Goal: Task Accomplishment & Management: Complete application form

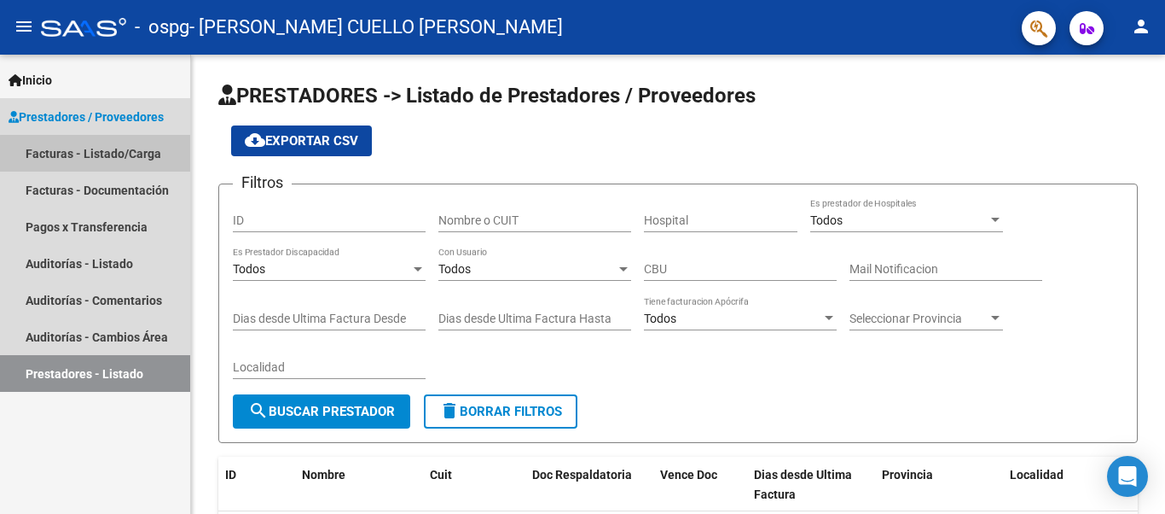
click at [142, 156] on link "Facturas - Listado/Carga" at bounding box center [95, 153] width 190 height 37
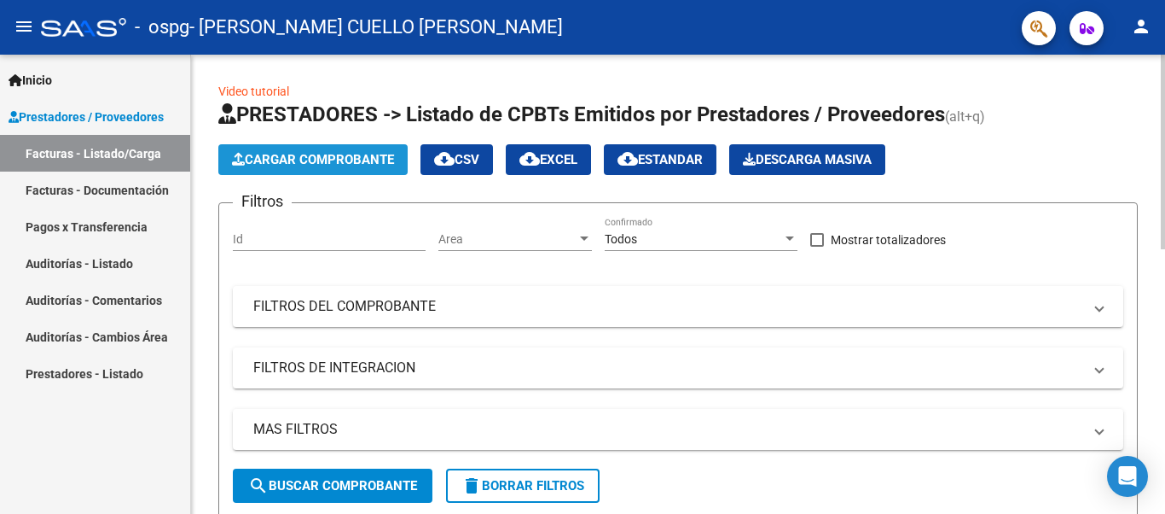
click at [329, 156] on span "Cargar Comprobante" at bounding box center [313, 159] width 162 height 15
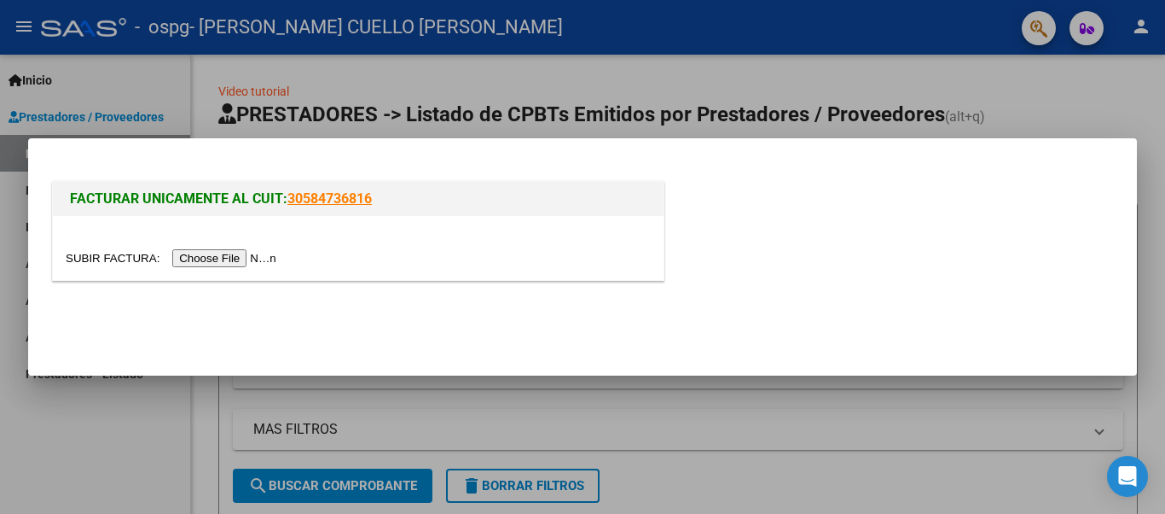
click at [253, 258] on input "file" at bounding box center [174, 258] width 216 height 18
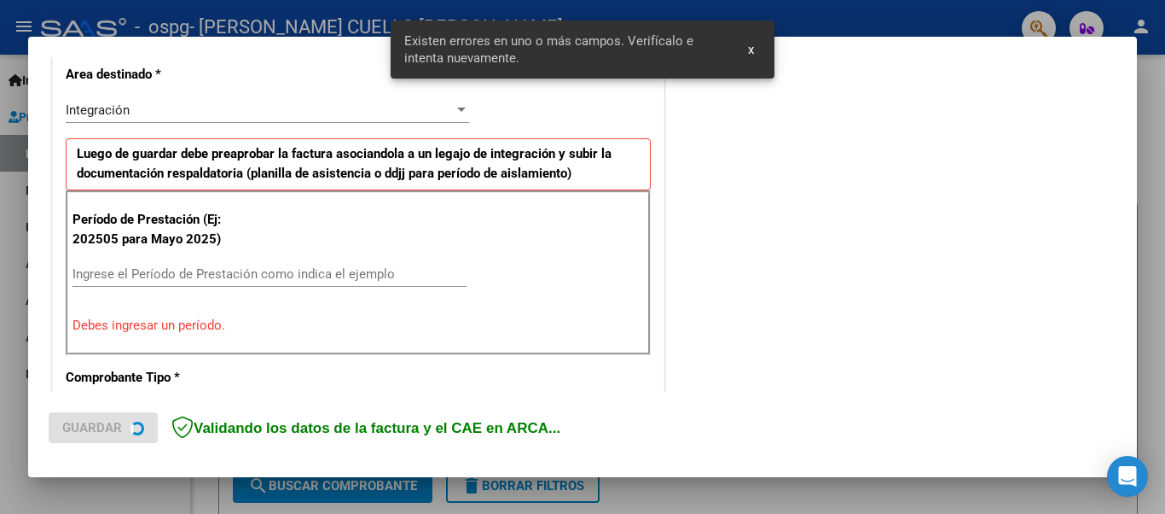
scroll to position [427, 0]
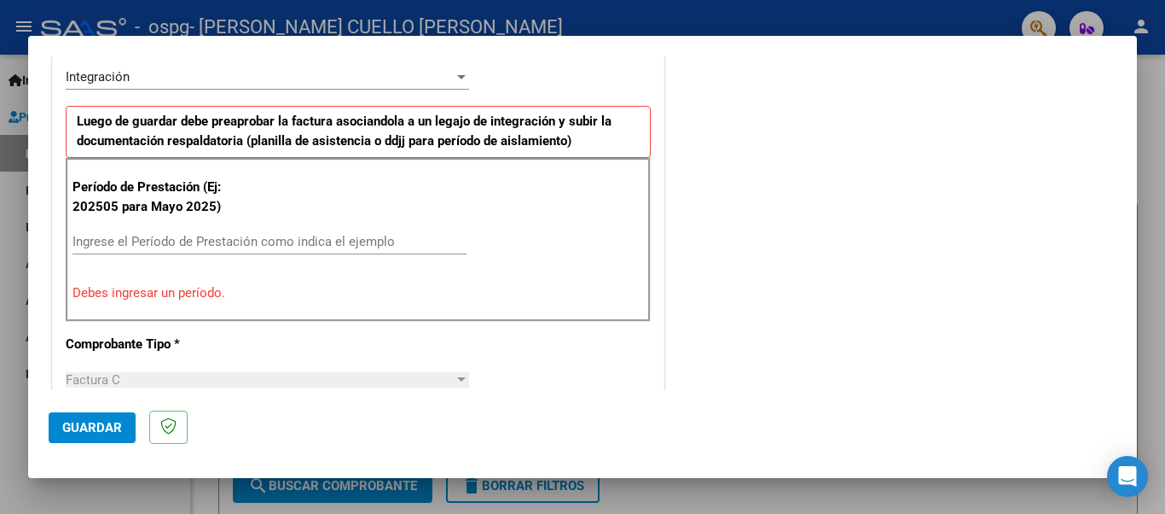
click at [151, 243] on input "Ingrese el Período de Prestación como indica el ejemplo" at bounding box center [270, 241] width 394 height 15
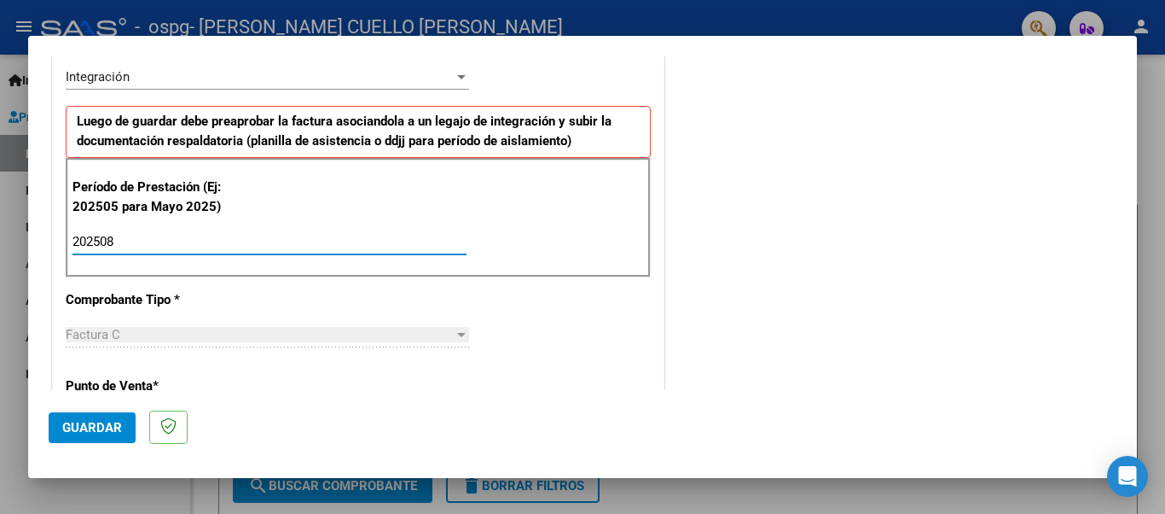
type input "202508"
click at [457, 78] on div at bounding box center [461, 77] width 9 height 4
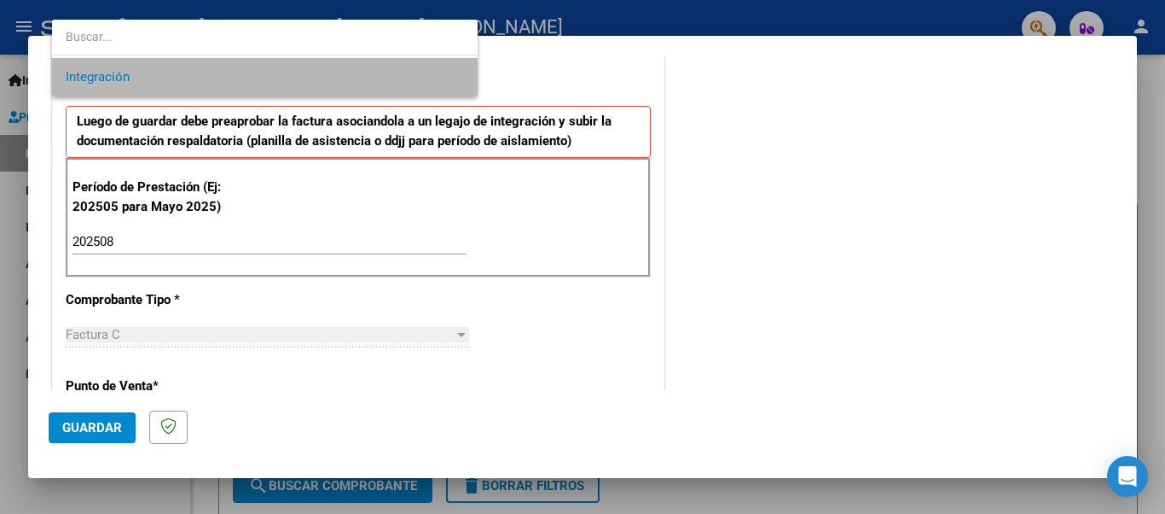
click at [454, 78] on span "Integración" at bounding box center [265, 77] width 398 height 38
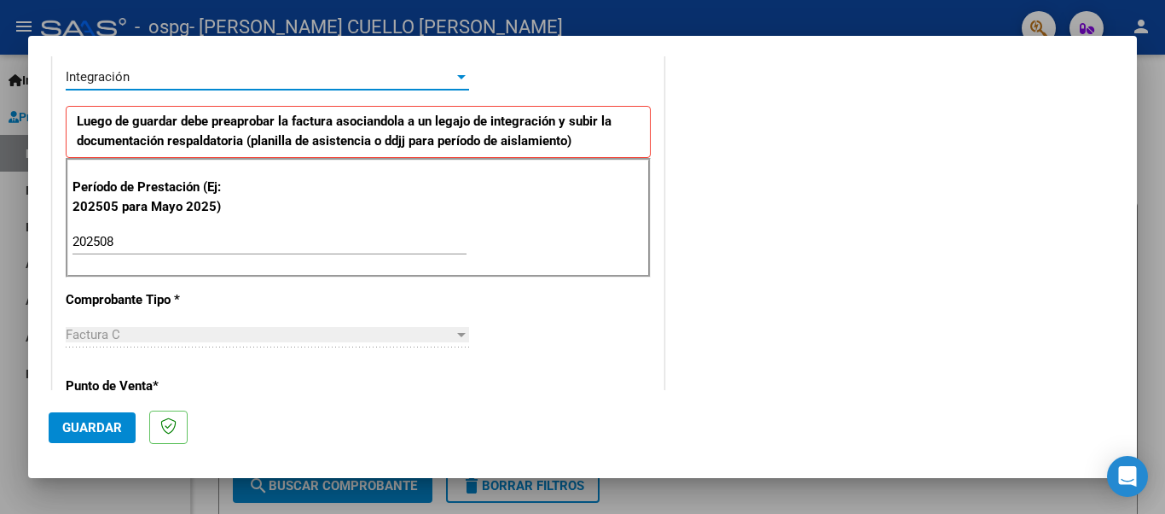
click at [820, 166] on div "COMENTARIOS Comentarios del Prestador / Gerenciador:" at bounding box center [892, 390] width 449 height 1483
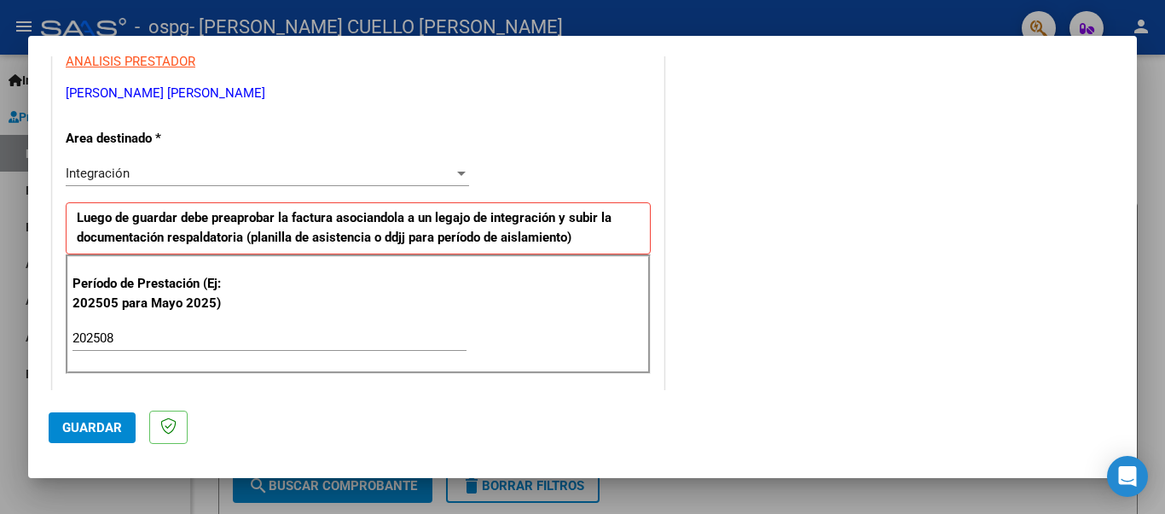
scroll to position [342, 0]
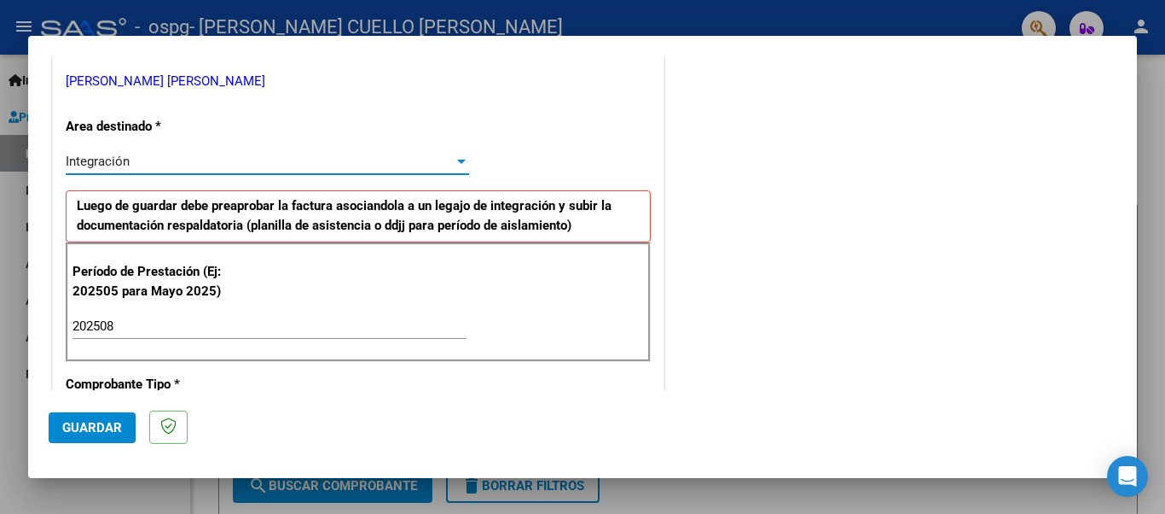
click at [457, 160] on div at bounding box center [461, 162] width 9 height 4
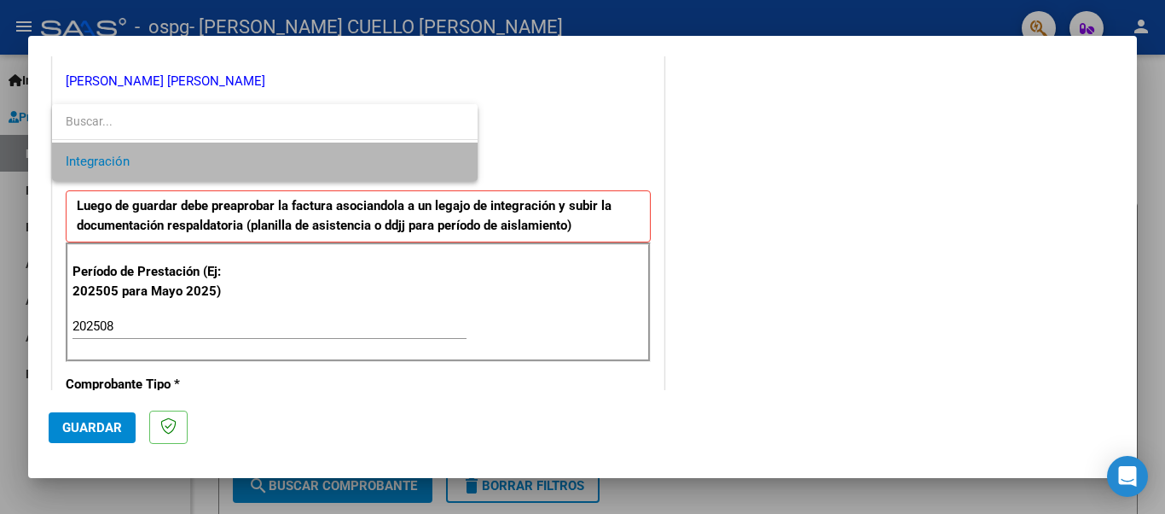
click at [455, 160] on span "Integración" at bounding box center [265, 161] width 398 height 38
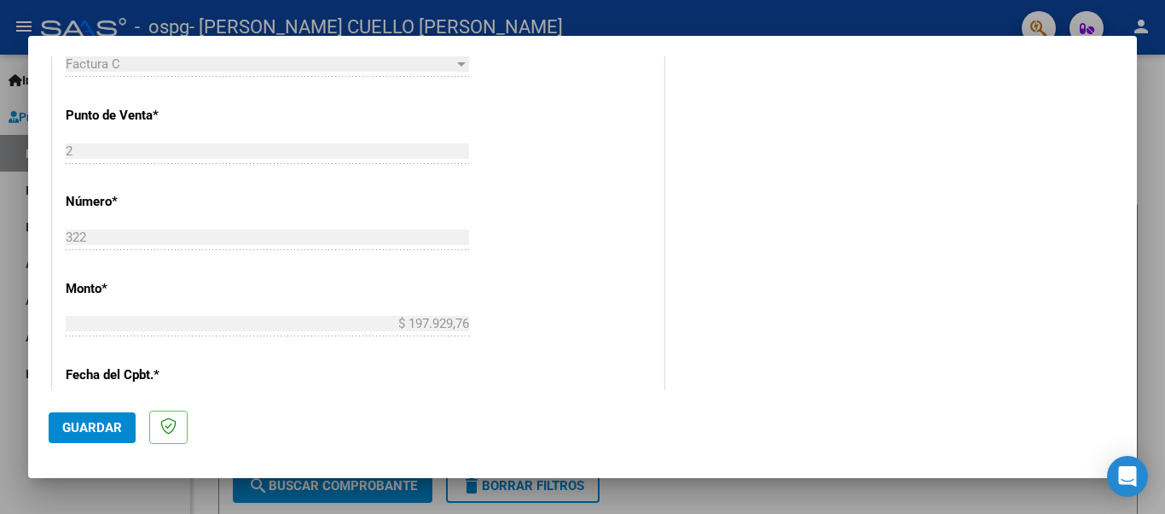
scroll to position [1147, 0]
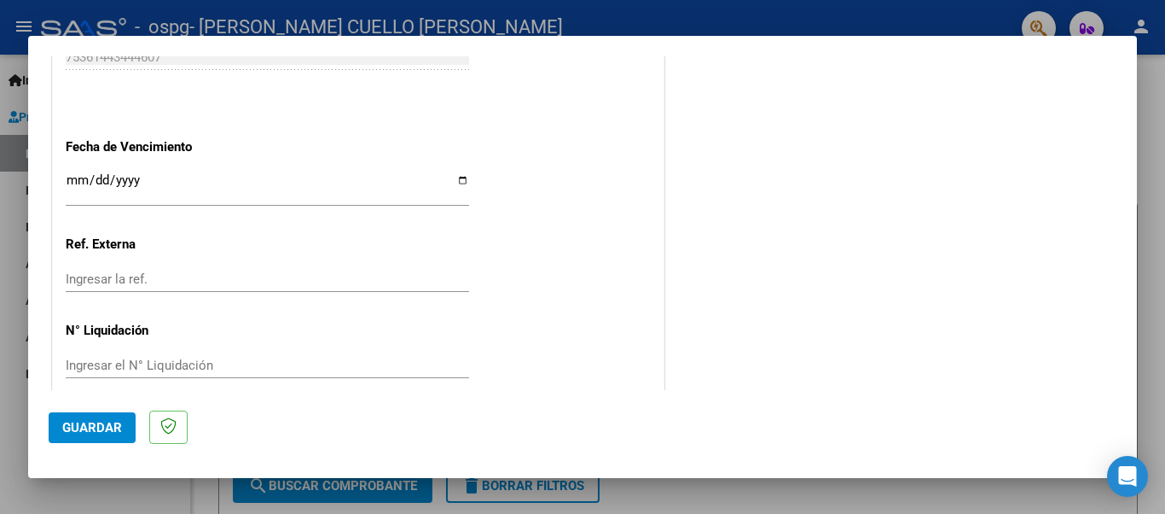
click at [82, 421] on span "Guardar" at bounding box center [92, 427] width 60 height 15
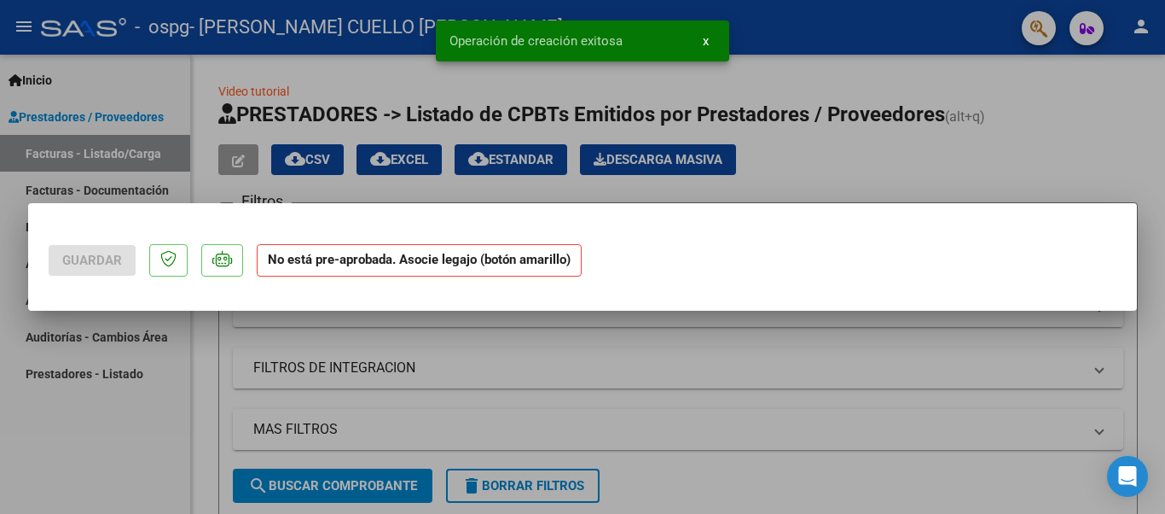
scroll to position [0, 0]
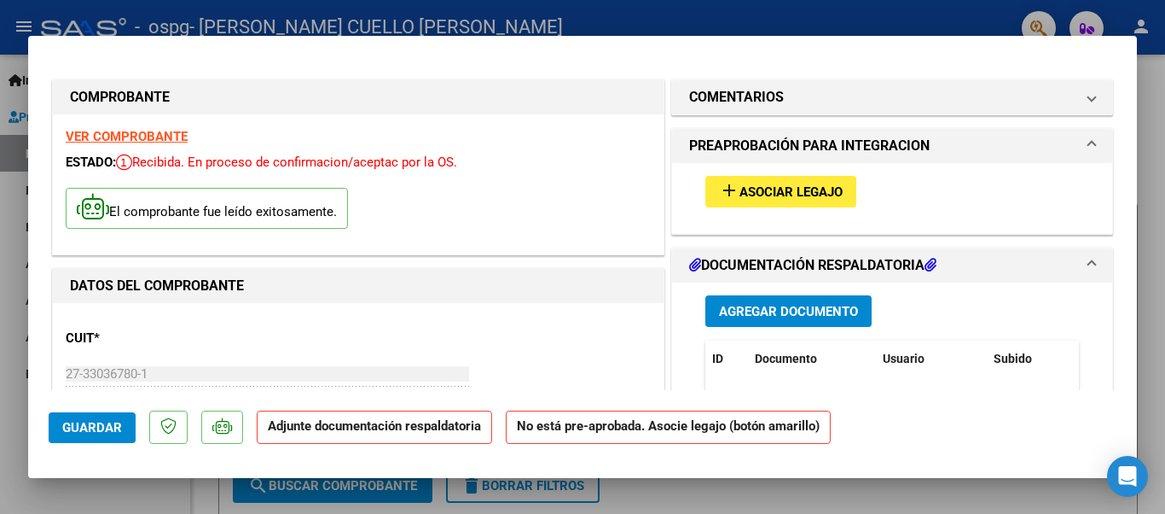
click at [779, 315] on span "Agregar Documento" at bounding box center [788, 311] width 139 height 15
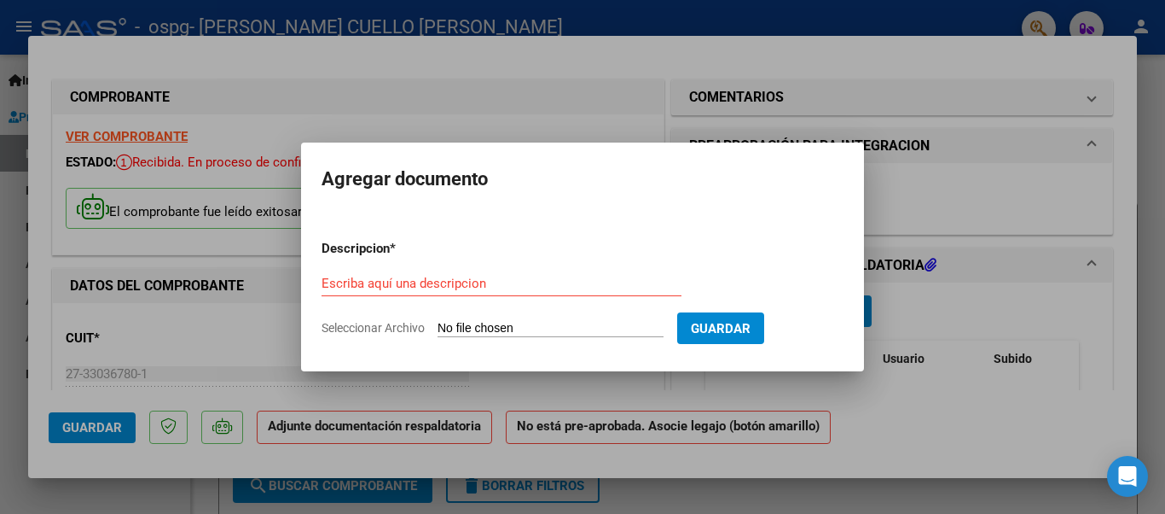
click at [476, 323] on input "Seleccionar Archivo" at bounding box center [551, 329] width 226 height 16
type input "C:\fakepath\INFORME 1ER SEMESTRE RAPRAYANGELY 2025.pdf"
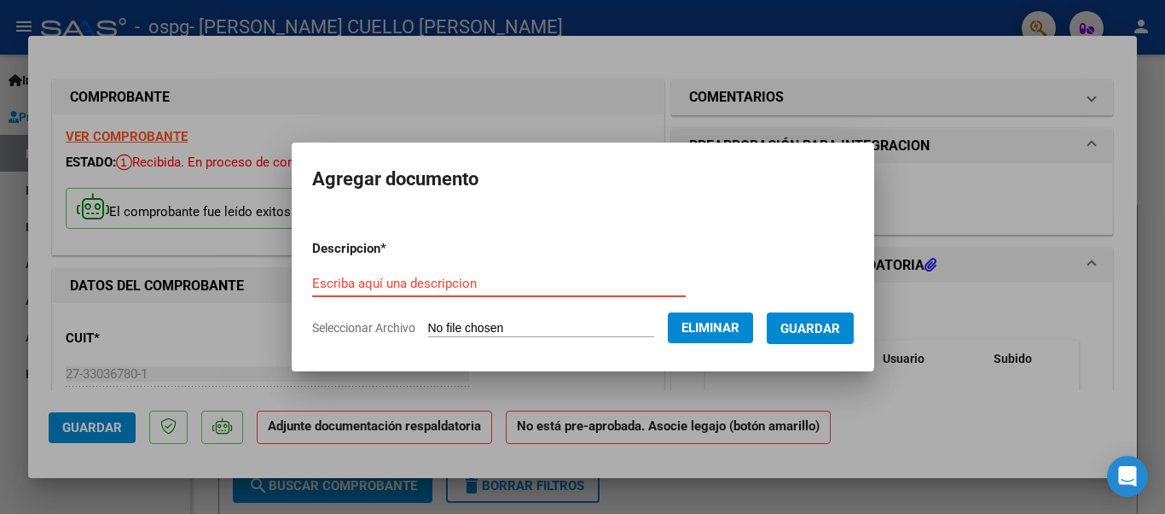
click at [439, 282] on input "Escriba aquí una descripcion" at bounding box center [499, 283] width 374 height 15
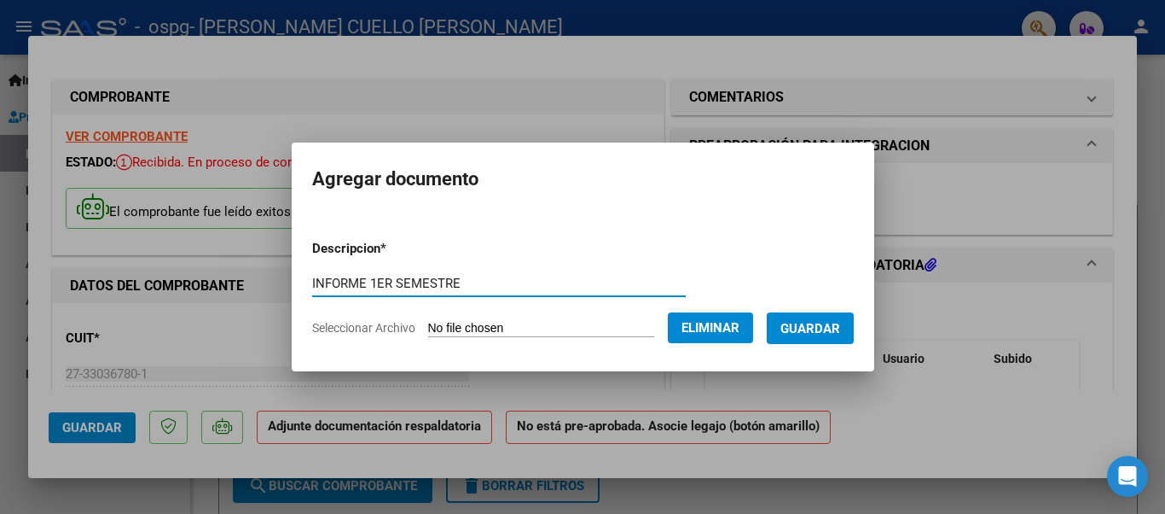
type input "INFORME 1ER SEMESTRE"
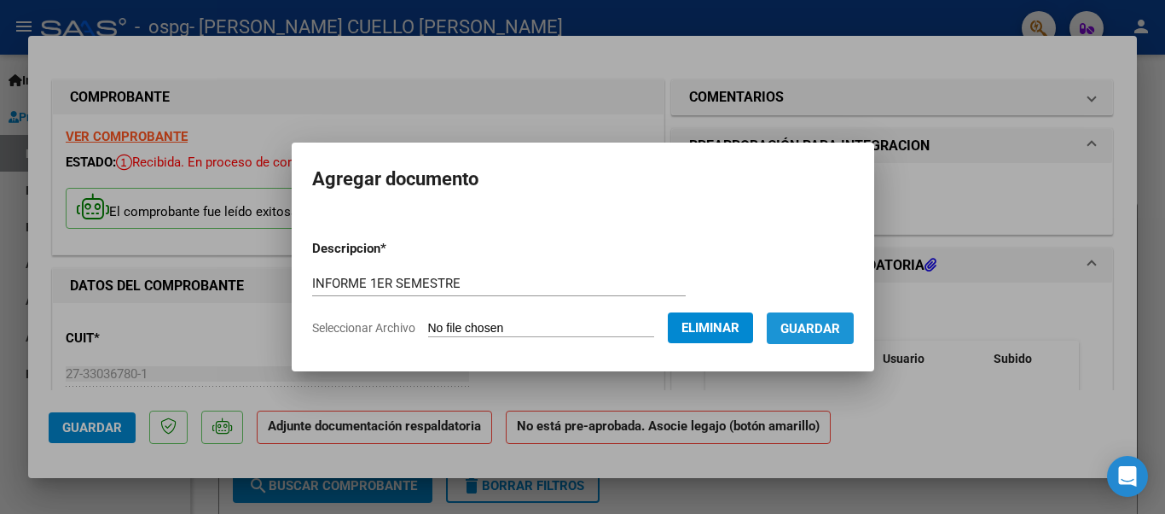
click at [796, 323] on span "Guardar" at bounding box center [811, 328] width 60 height 15
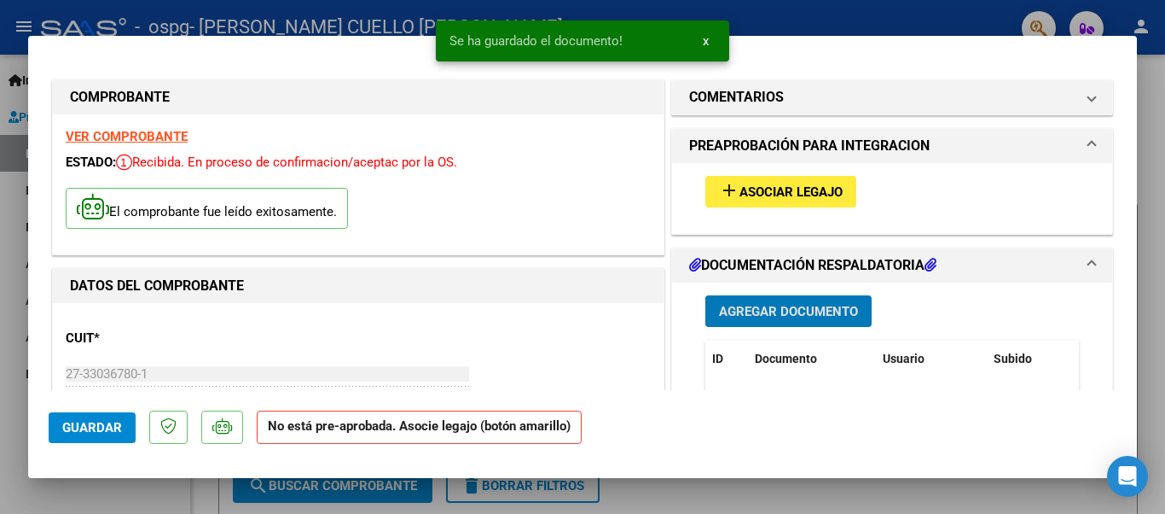
click at [735, 314] on span "Agregar Documento" at bounding box center [788, 311] width 139 height 15
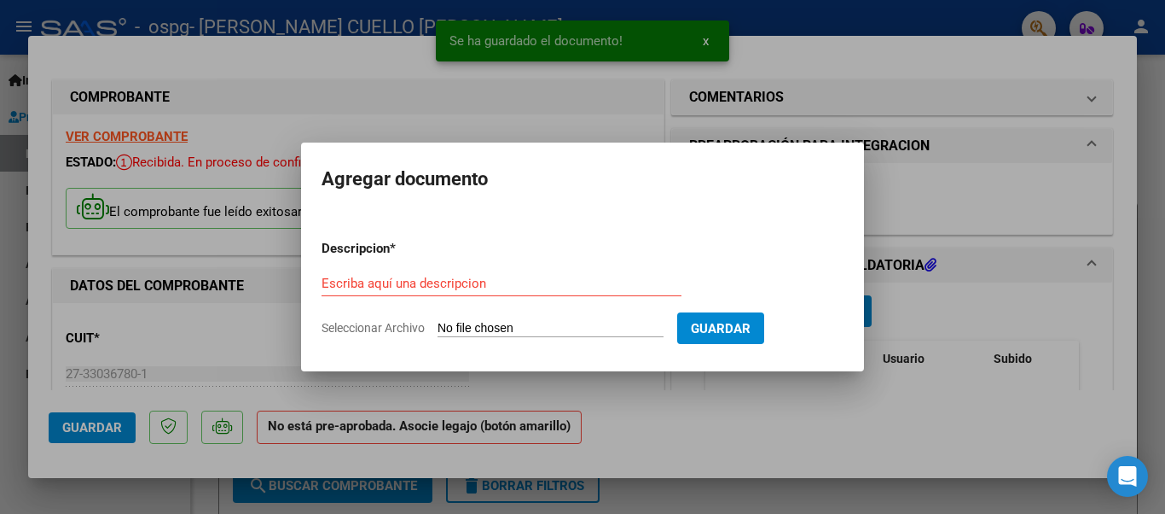
click at [501, 331] on input "Seleccionar Archivo" at bounding box center [551, 329] width 226 height 16
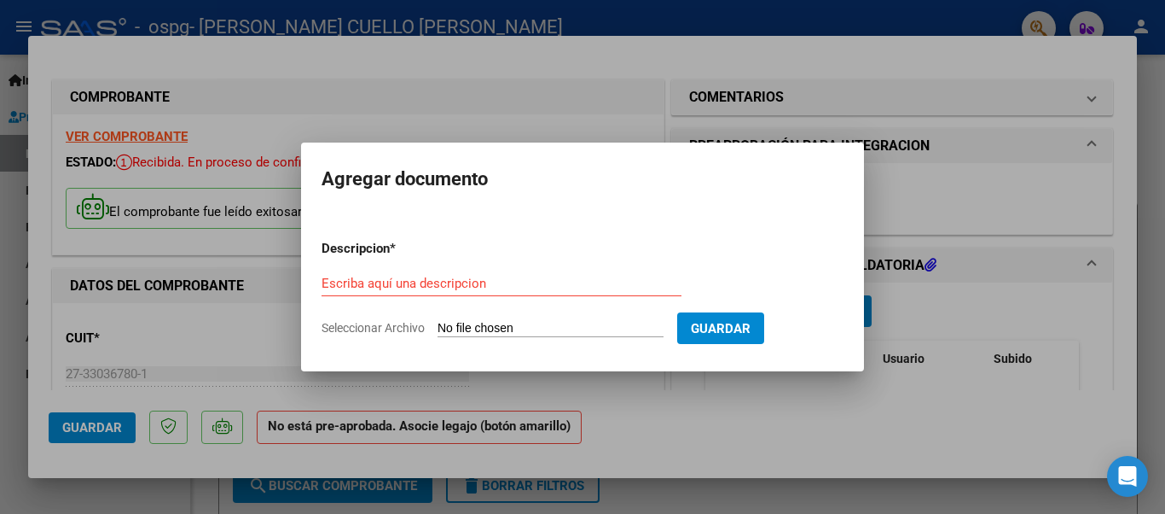
type input "C:\fakepath\AUTORIZACION 2025.pdf"
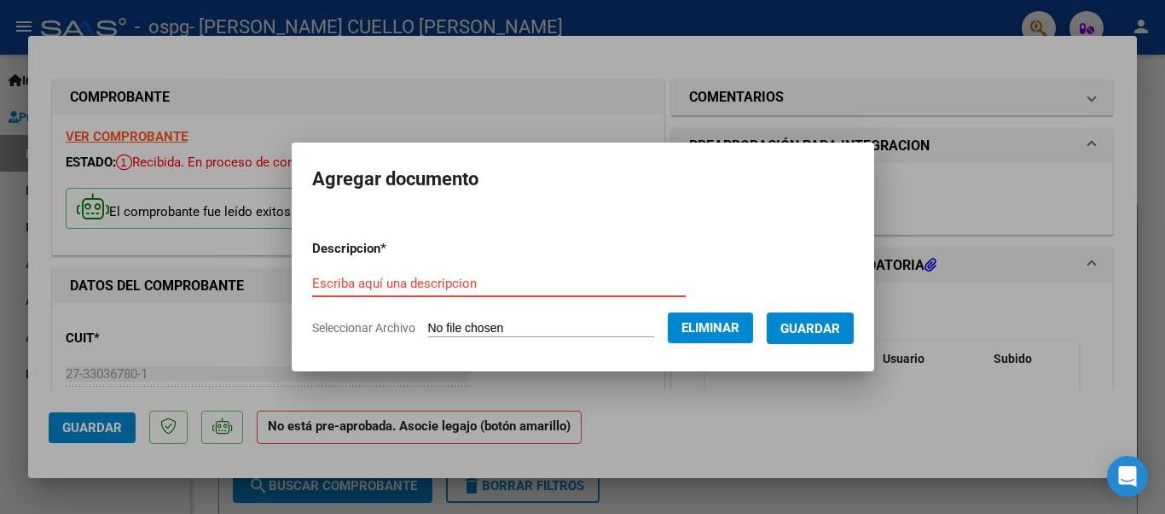
click at [439, 281] on input "Escriba aquí una descripcion" at bounding box center [499, 283] width 374 height 15
type input "autorizacion 2025"
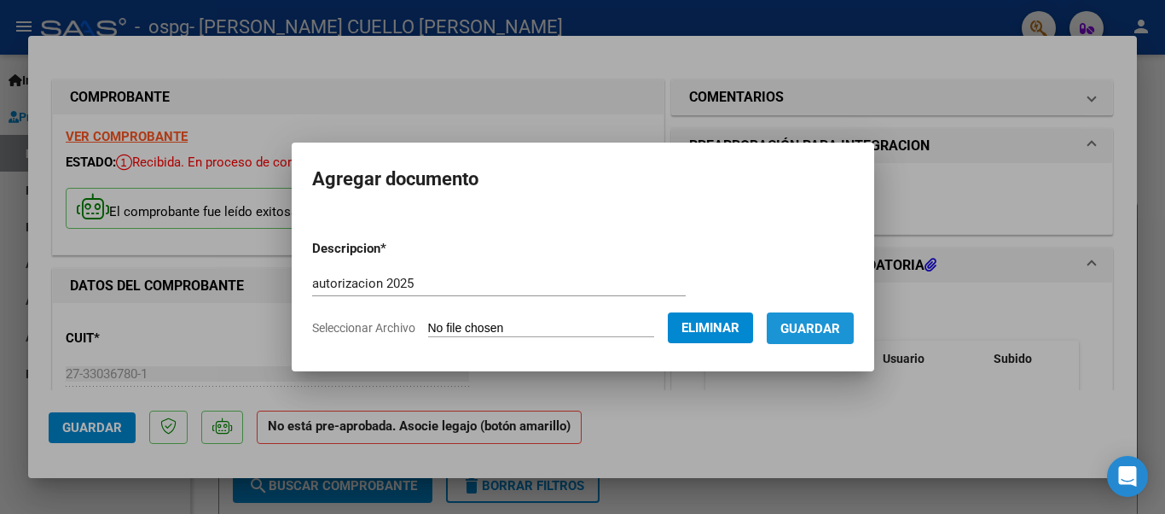
click at [801, 328] on span "Guardar" at bounding box center [811, 328] width 60 height 15
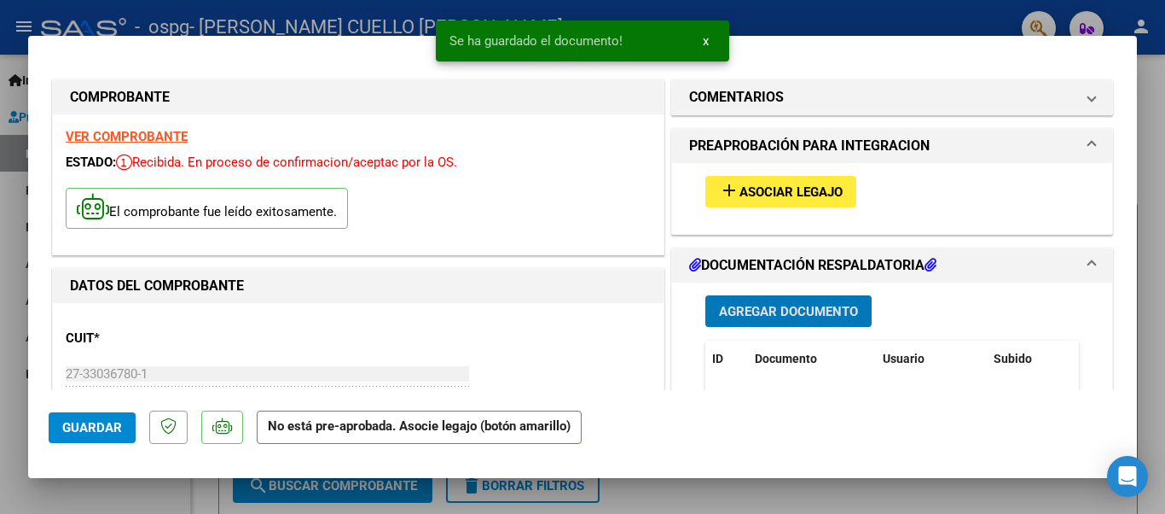
click at [730, 305] on span "Agregar Documento" at bounding box center [788, 311] width 139 height 15
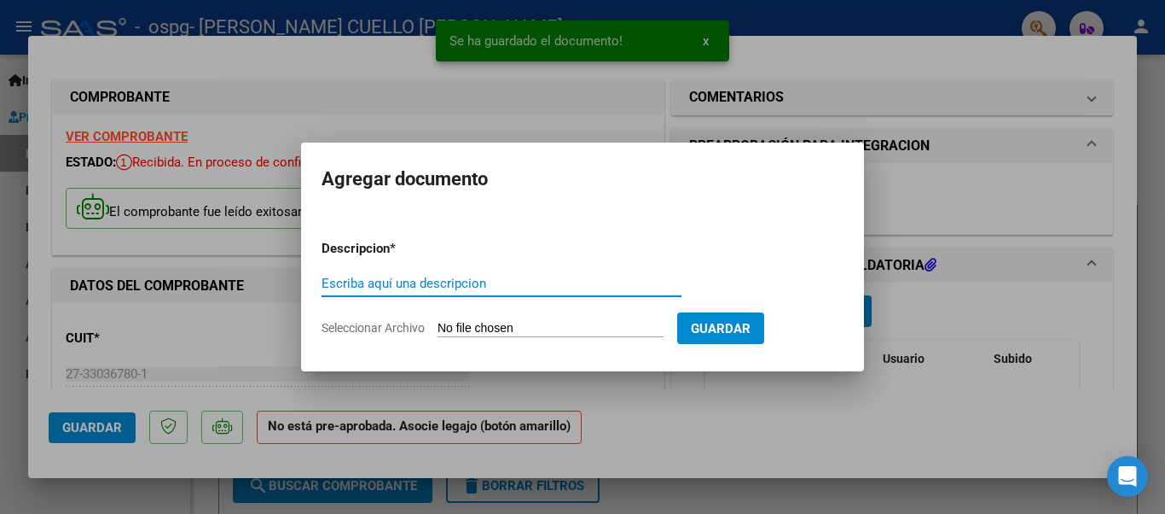
click at [483, 326] on input "Seleccionar Archivo" at bounding box center [551, 329] width 226 height 16
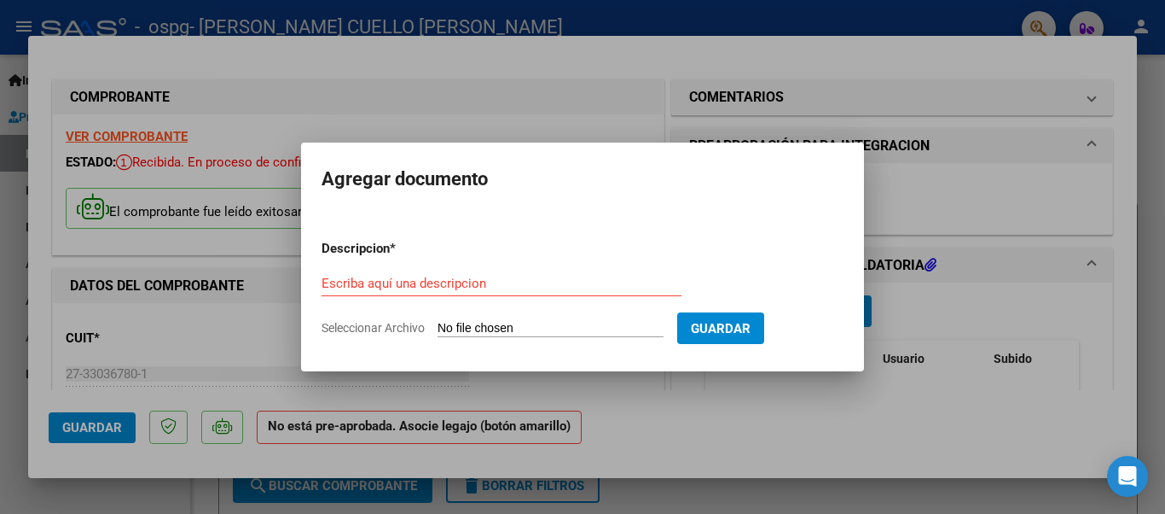
type input "C:\fakepath\Planilla asistencia [PERSON_NAME][DATE].pdf"
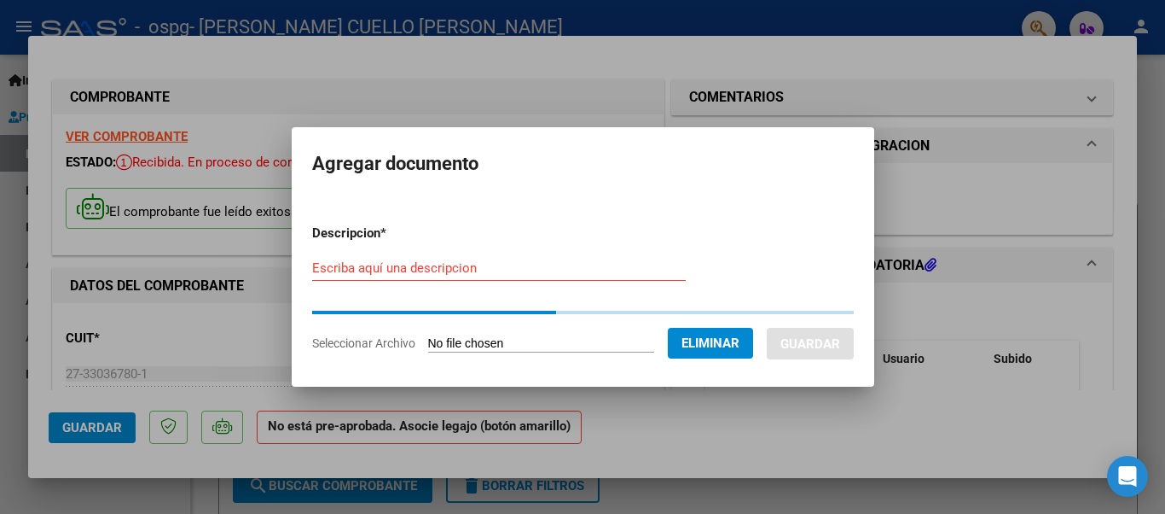
click at [468, 269] on input "Escriba aquí una descripcion" at bounding box center [499, 267] width 374 height 15
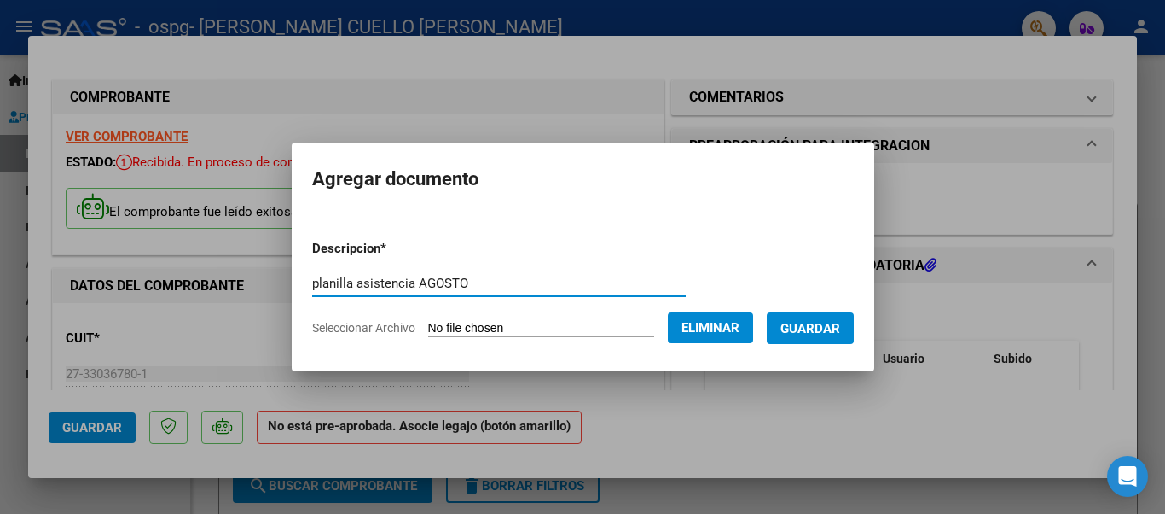
type input "planilla asistencia AGOSTO"
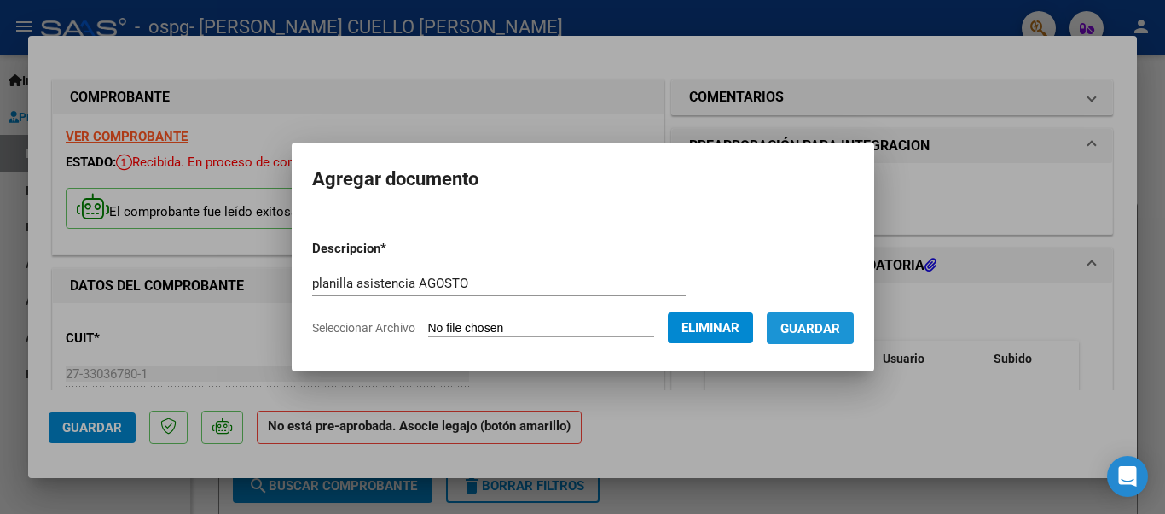
click at [804, 327] on span "Guardar" at bounding box center [811, 328] width 60 height 15
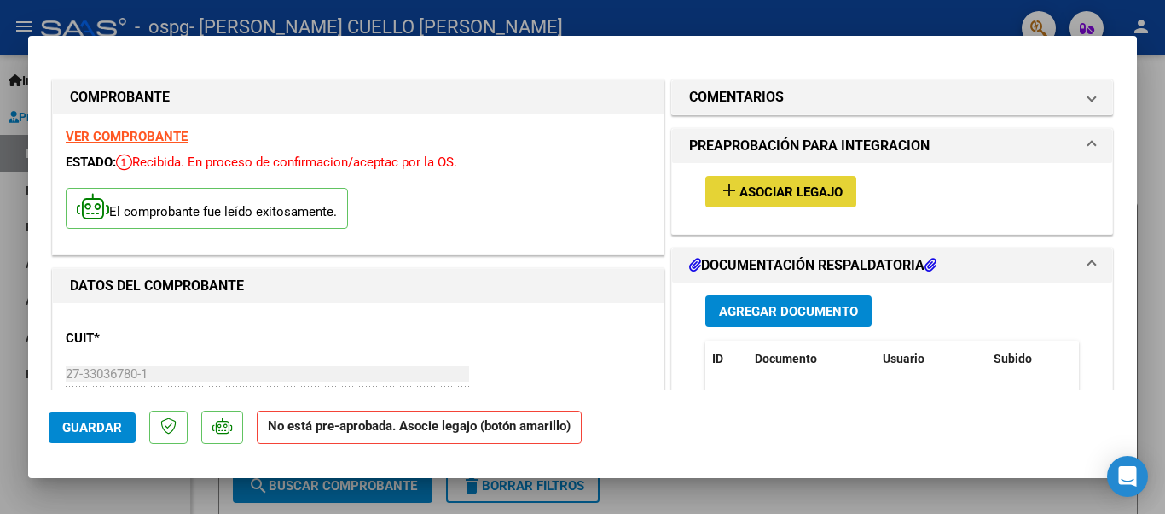
click at [774, 194] on span "Asociar Legajo" at bounding box center [791, 191] width 103 height 15
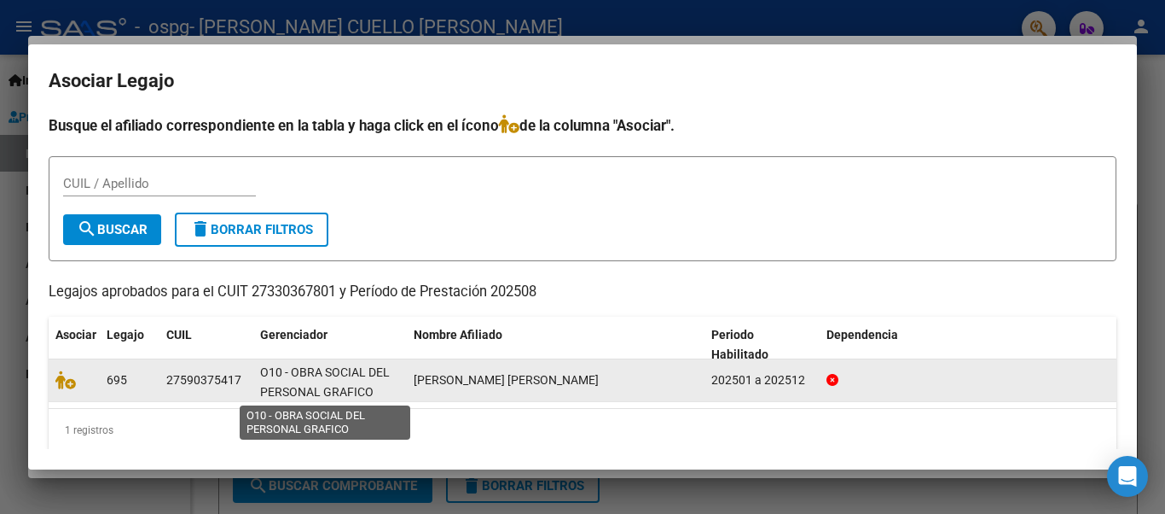
click at [305, 376] on span "O10 - OBRA SOCIAL DEL PERSONAL GRAFICO" at bounding box center [325, 381] width 130 height 33
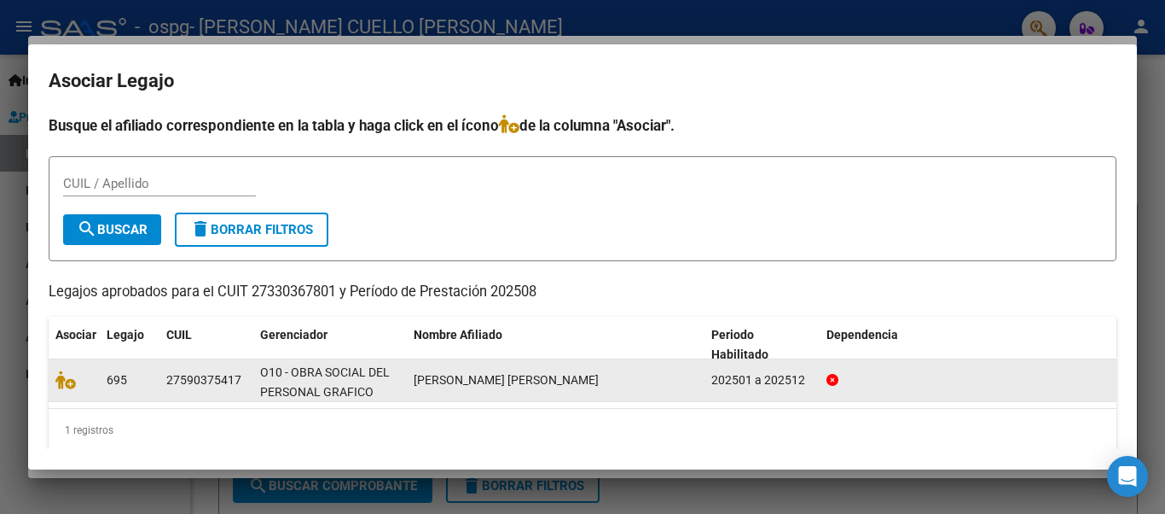
click at [173, 380] on div "27590375417" at bounding box center [203, 380] width 75 height 20
click at [559, 381] on span "[PERSON_NAME] [PERSON_NAME]" at bounding box center [506, 380] width 185 height 14
click at [69, 384] on icon at bounding box center [65, 379] width 20 height 19
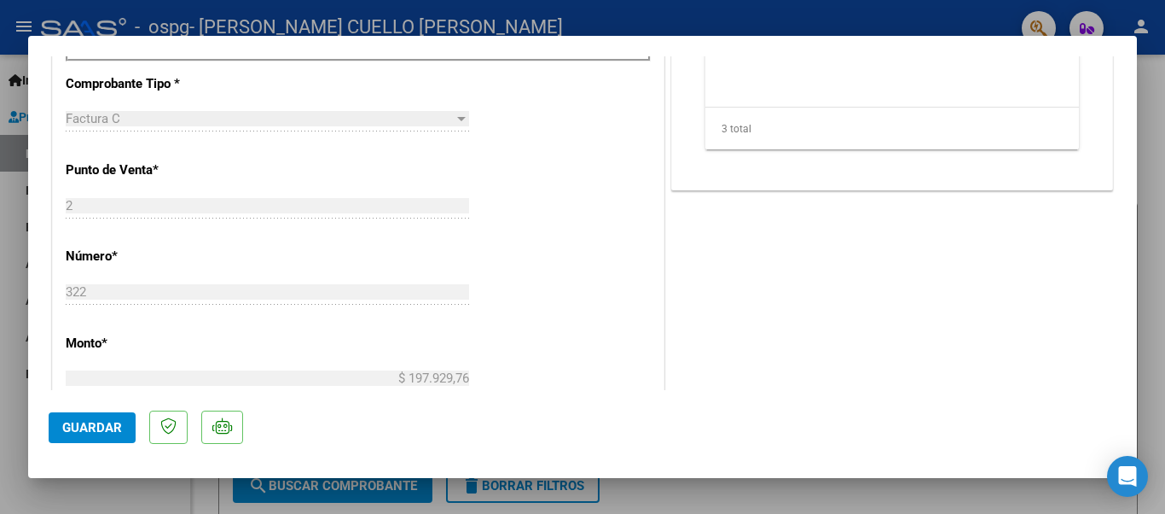
scroll to position [702, 0]
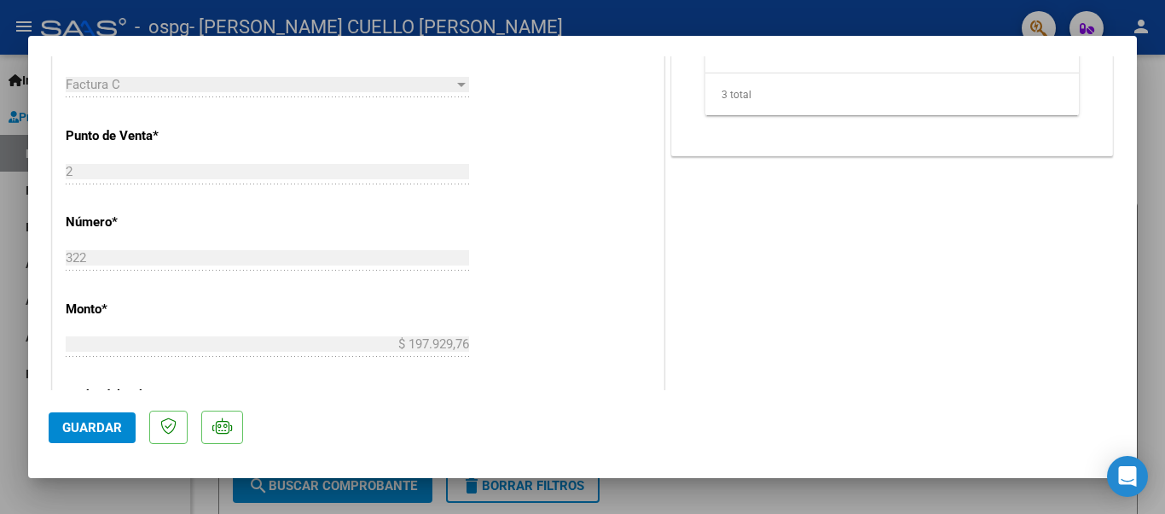
click at [94, 425] on span "Guardar" at bounding box center [92, 427] width 60 height 15
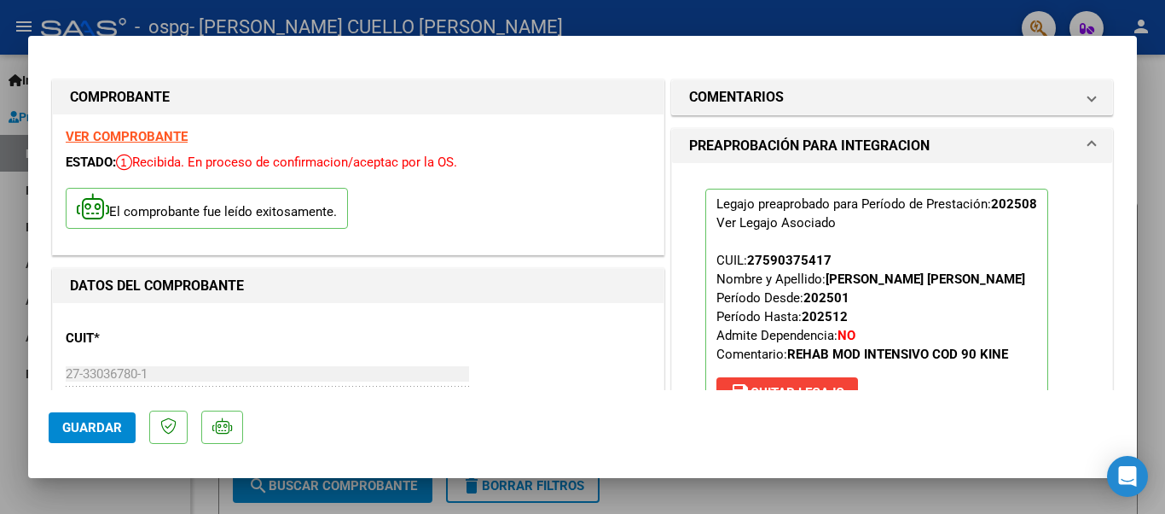
scroll to position [93, 0]
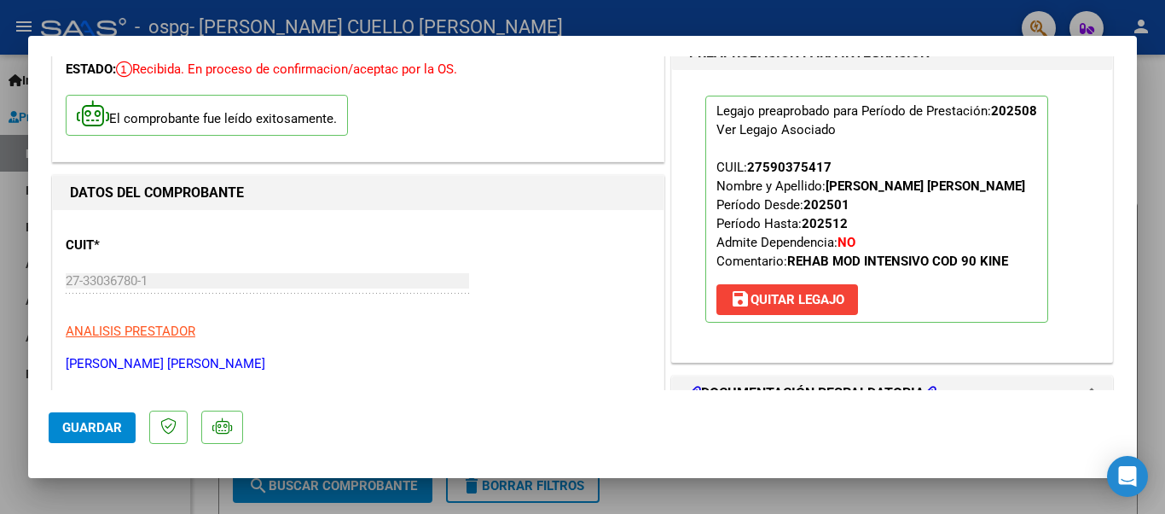
click at [1158, 174] on div at bounding box center [582, 257] width 1165 height 514
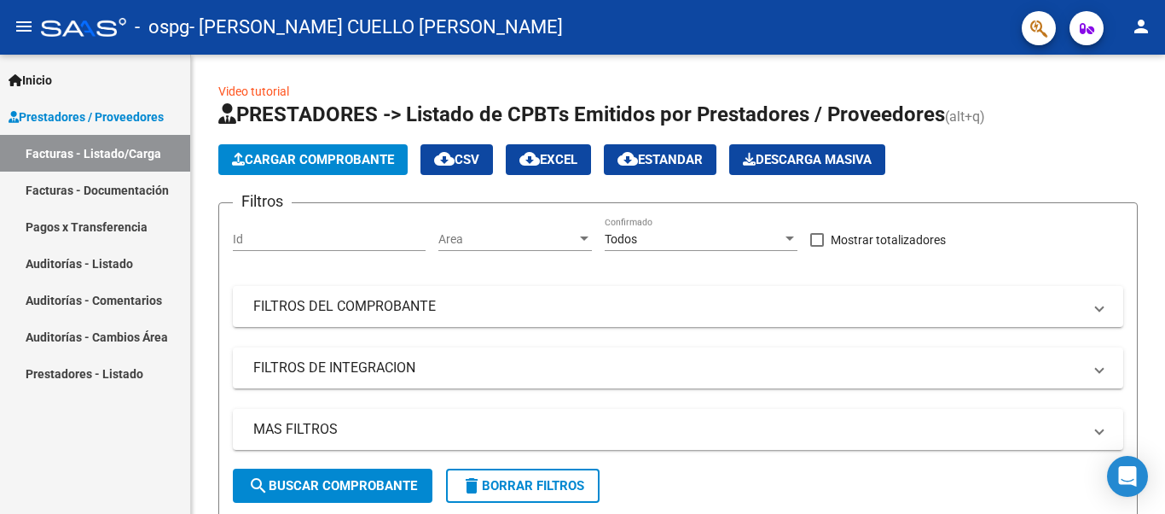
click at [111, 192] on link "Facturas - Documentación" at bounding box center [95, 189] width 190 height 37
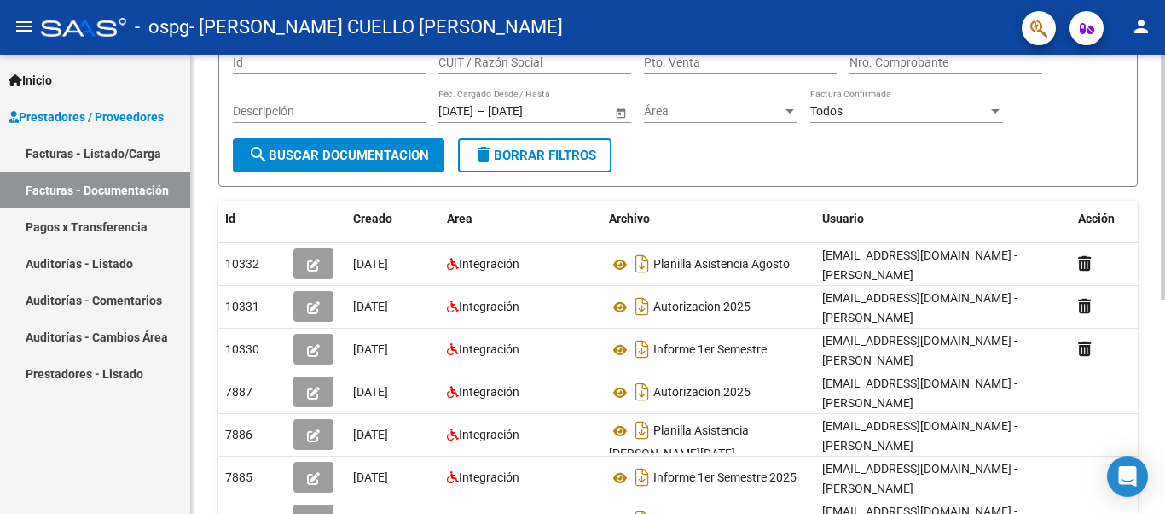
scroll to position [54, 0]
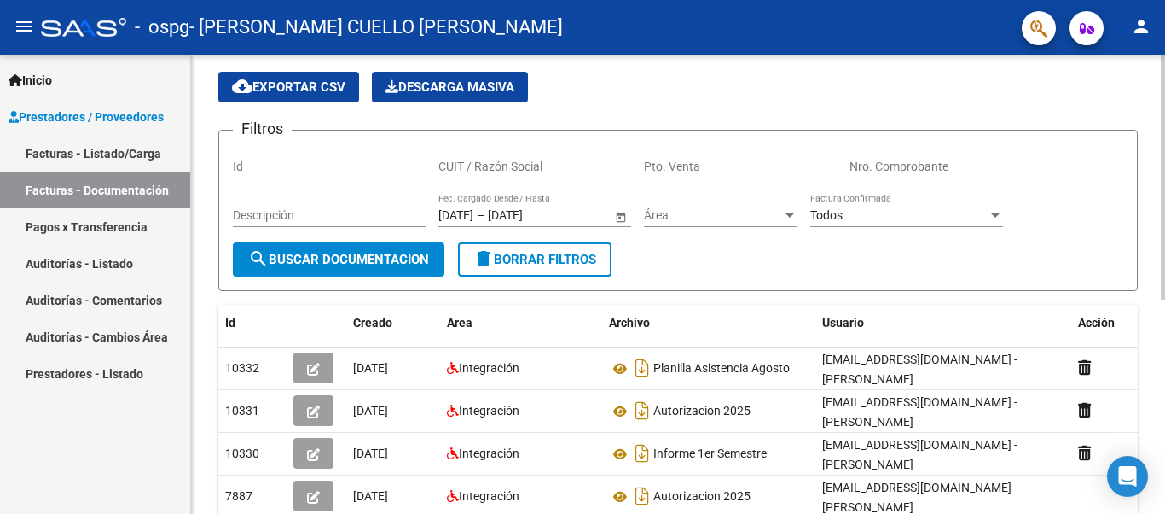
click at [1152, 76] on div "PRESTADORES -> Comprobantes - Documentación Respaldatoria cloud_download Export…" at bounding box center [680, 439] width 979 height 876
